Goal: Transaction & Acquisition: Subscribe to service/newsletter

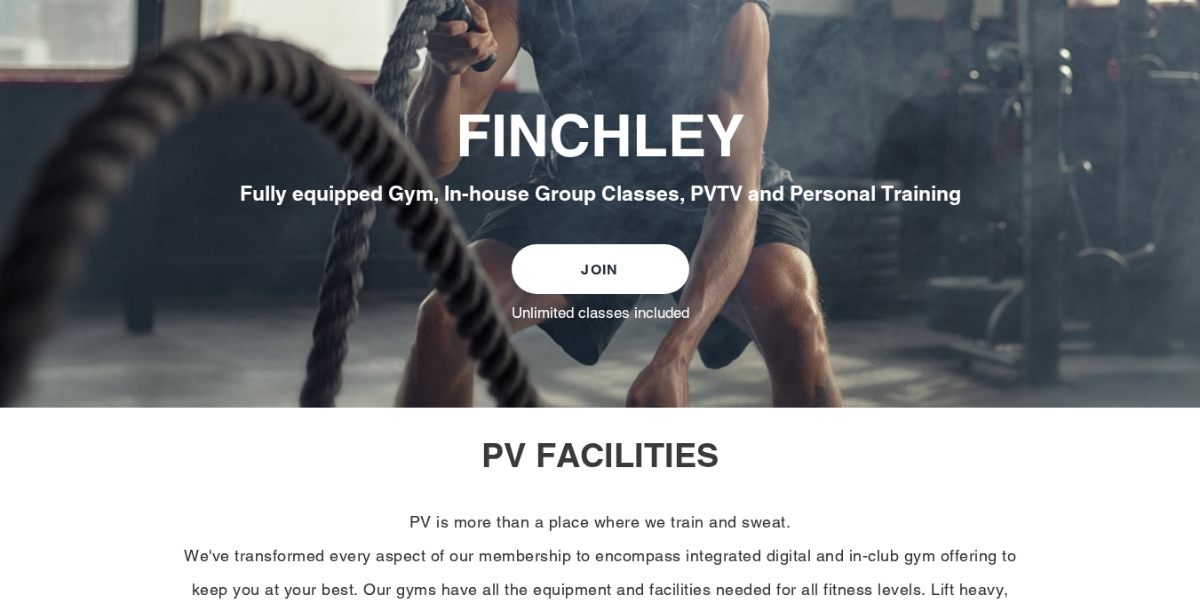
scroll to position [266, 0]
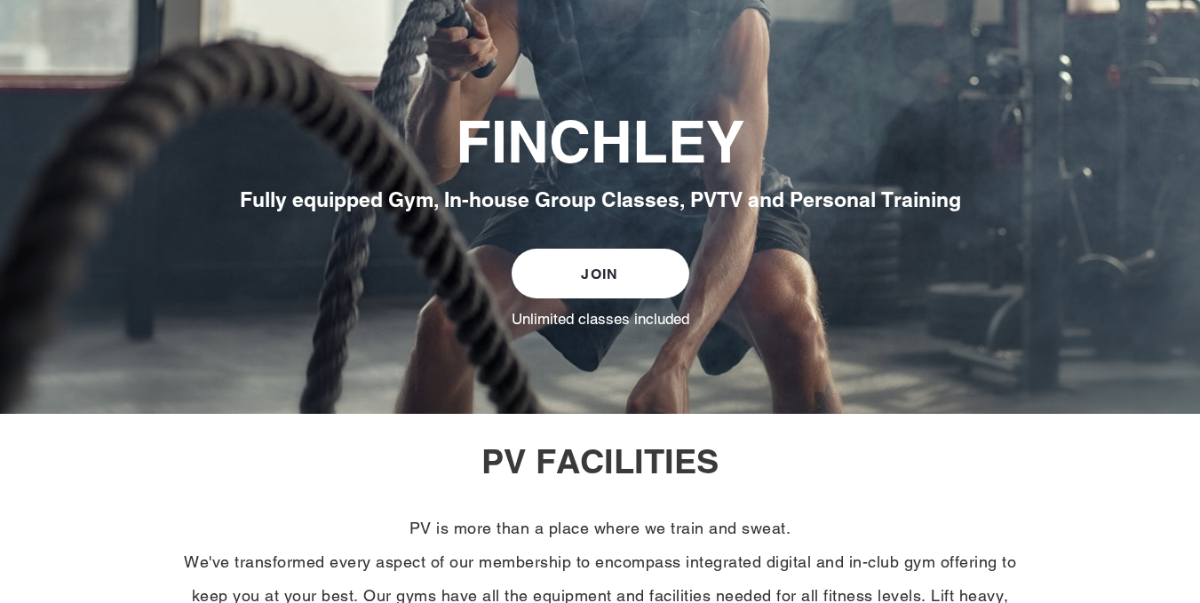
click at [609, 275] on link "JOIN" at bounding box center [601, 274] width 178 height 50
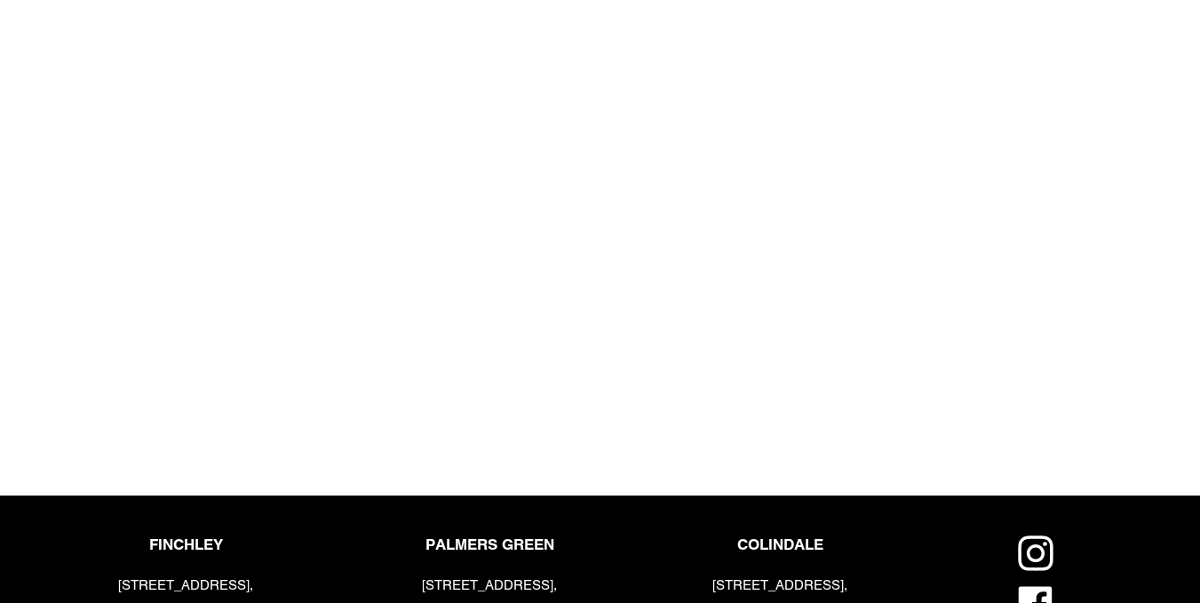
scroll to position [1865, 0]
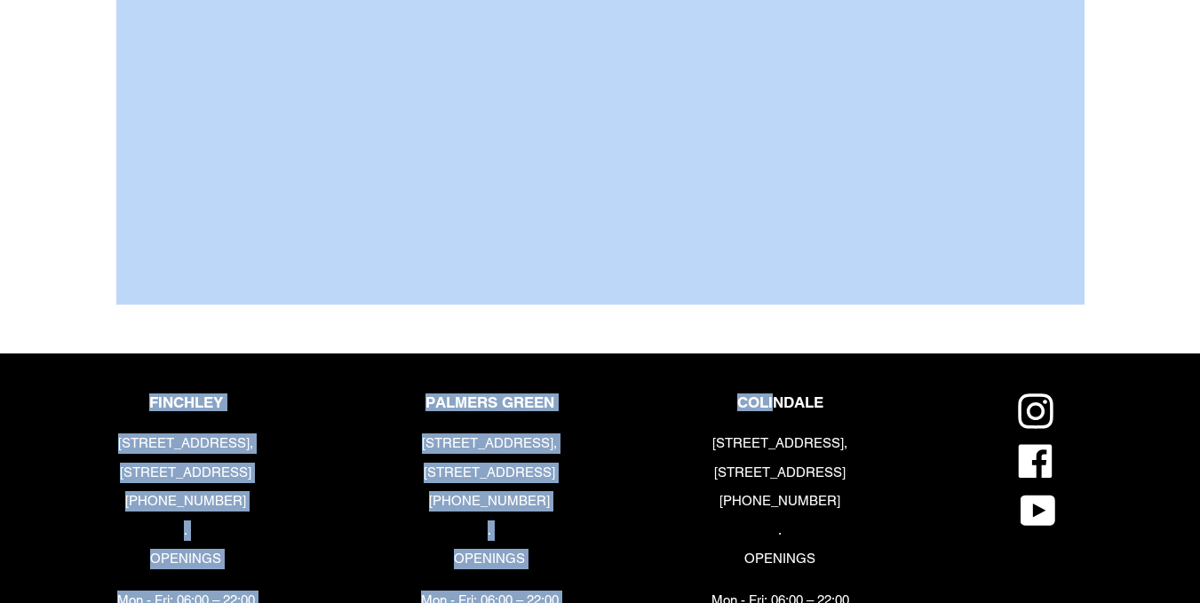
drag, startPoint x: 777, startPoint y: 321, endPoint x: 552, endPoint y: 298, distance: 226.7
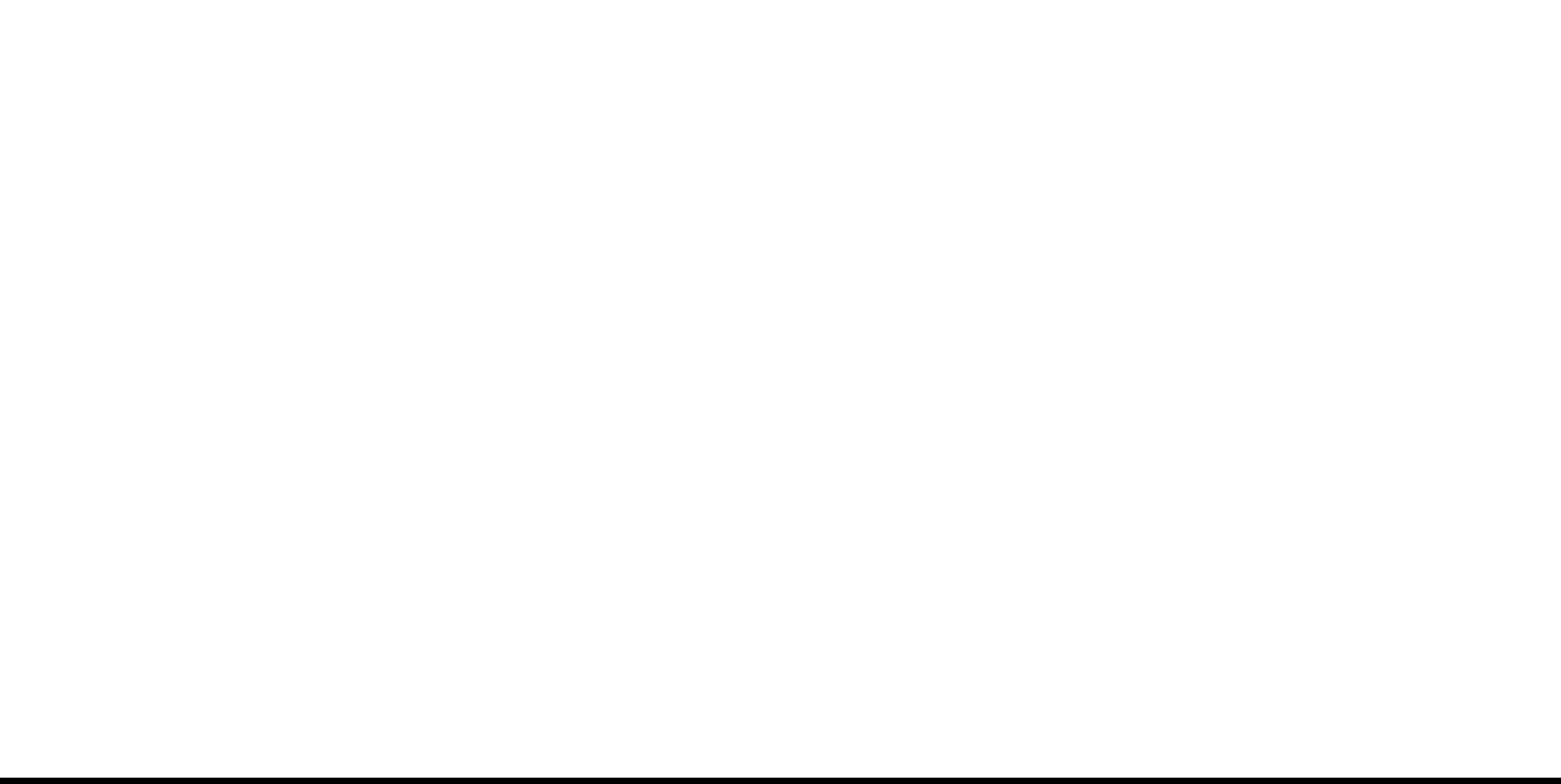
scroll to position [1016, 0]
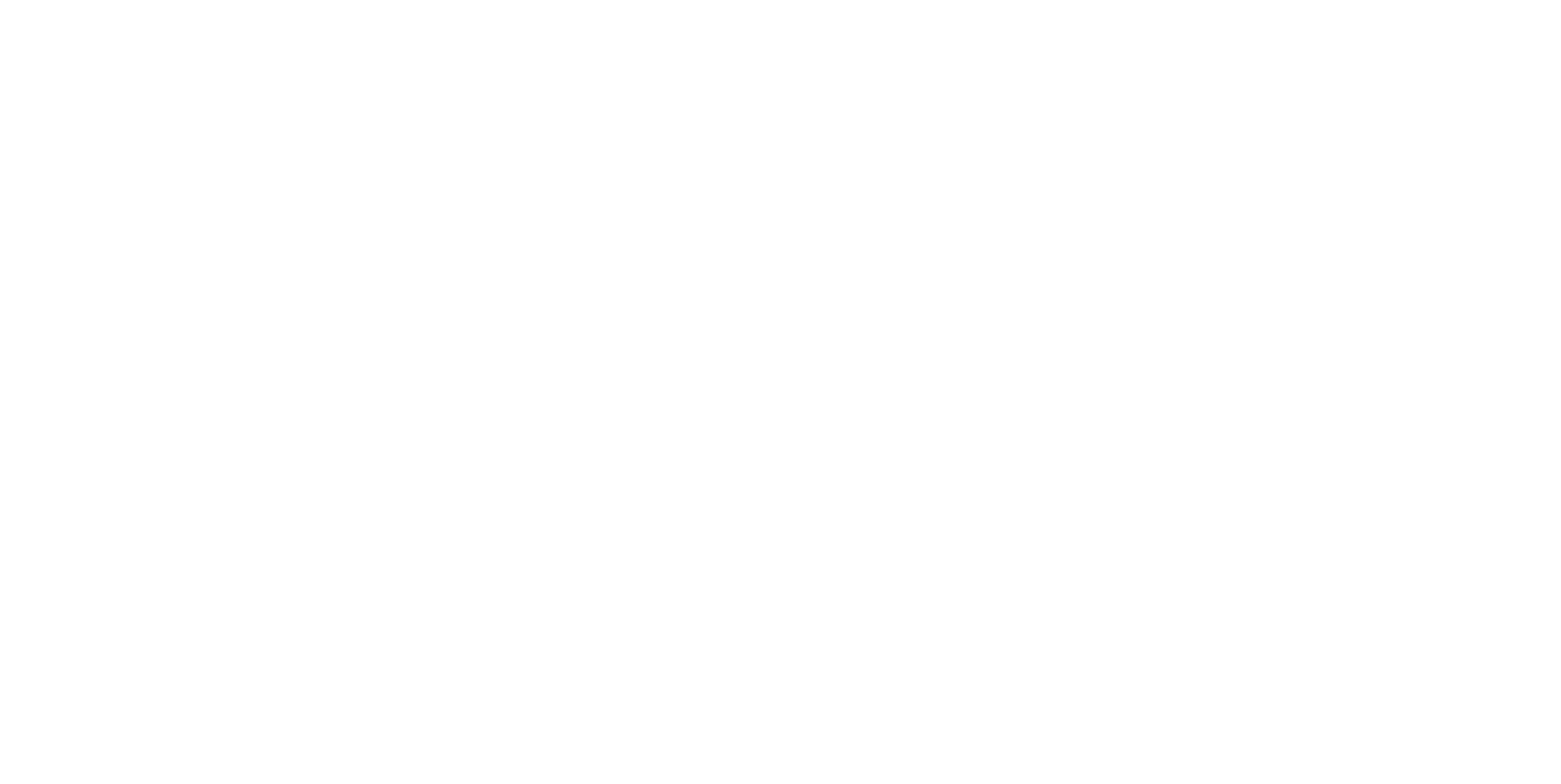
drag, startPoint x: 1192, startPoint y: 314, endPoint x: 1182, endPoint y: 299, distance: 18.0
click at [780, 314] on div "Choose your membership below." at bounding box center [780, 302] width 1561 height 969
click at [780, 391] on div "Choose your membership below." at bounding box center [780, 302] width 1561 height 969
